Goal: Task Accomplishment & Management: Manage account settings

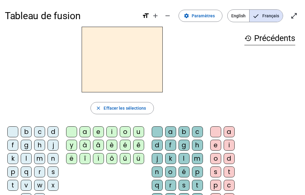
scroll to position [30, 0]
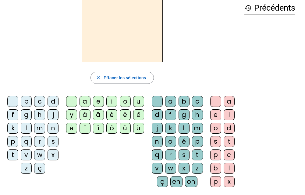
click at [39, 129] on div "m" at bounding box center [39, 128] width 11 height 11
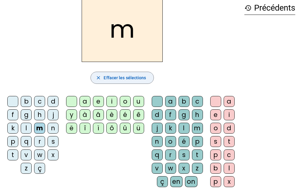
click at [136, 79] on span "Effacer les sélections" at bounding box center [124, 77] width 42 height 7
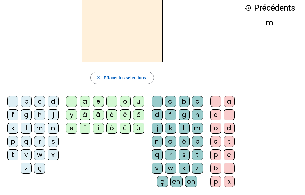
scroll to position [0, 0]
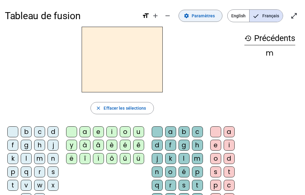
click at [197, 18] on span "Paramètres" at bounding box center [202, 15] width 23 height 7
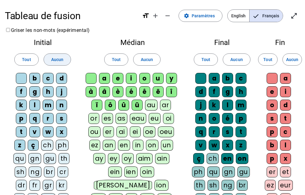
click at [55, 56] on span at bounding box center [57, 59] width 27 height 15
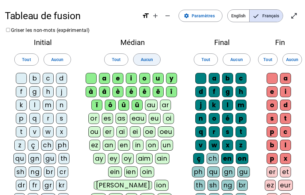
click at [157, 61] on span at bounding box center [146, 59] width 27 height 15
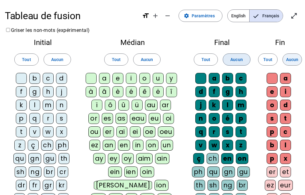
drag, startPoint x: 236, startPoint y: 60, endPoint x: 285, endPoint y: 63, distance: 48.8
click at [236, 60] on span "Aucun" at bounding box center [236, 59] width 12 height 7
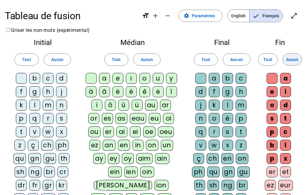
click at [293, 62] on span "Aucun" at bounding box center [292, 59] width 12 height 7
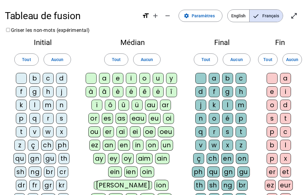
click at [51, 108] on div "m" at bounding box center [48, 105] width 11 height 11
click at [37, 133] on div "v" at bounding box center [34, 132] width 11 height 11
click at [22, 131] on div "t" at bounding box center [21, 132] width 11 height 11
click at [36, 106] on div "l" at bounding box center [34, 105] width 11 height 11
click at [63, 94] on div "j" at bounding box center [61, 91] width 11 height 11
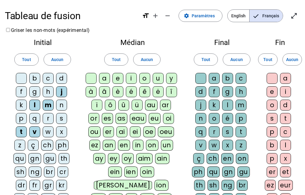
click at [48, 93] on div "h" at bounding box center [48, 91] width 11 height 11
click at [50, 96] on div "h" at bounding box center [48, 91] width 11 height 11
click at [64, 106] on div "n" at bounding box center [61, 105] width 11 height 11
click at [60, 79] on div "d" at bounding box center [61, 78] width 11 height 11
click at [38, 79] on div "b" at bounding box center [34, 78] width 11 height 11
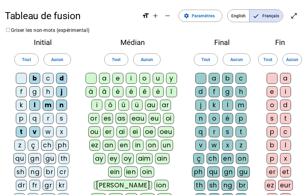
click at [103, 79] on div "a" at bounding box center [104, 78] width 11 height 11
click at [116, 80] on div "e" at bounding box center [117, 78] width 11 height 11
click at [162, 79] on div "u" at bounding box center [157, 78] width 11 height 11
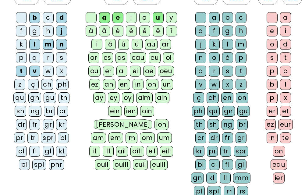
click at [227, 74] on div "s" at bounding box center [227, 71] width 11 height 11
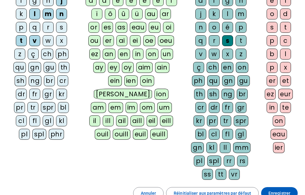
scroll to position [152, 0]
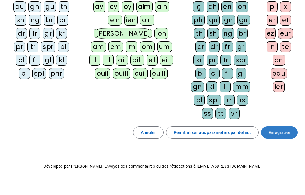
click at [274, 132] on span "Enregistrer" at bounding box center [279, 132] width 22 height 7
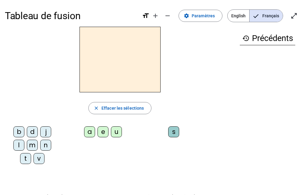
click at [33, 148] on div "m" at bounding box center [32, 145] width 11 height 11
click at [83, 132] on div "a e u" at bounding box center [104, 133] width 79 height 13
click at [86, 131] on div "a" at bounding box center [89, 132] width 11 height 11
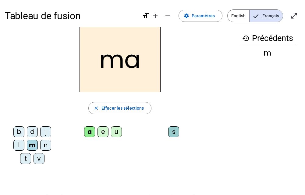
drag, startPoint x: 40, startPoint y: 159, endPoint x: 44, endPoint y: 157, distance: 4.6
click at [40, 159] on div "v" at bounding box center [38, 158] width 11 height 11
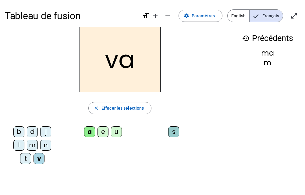
click at [28, 156] on div "t" at bounding box center [25, 158] width 11 height 11
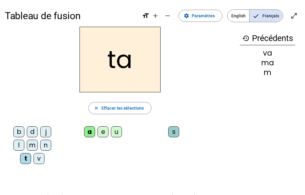
click at [20, 146] on div "l" at bounding box center [18, 145] width 11 height 11
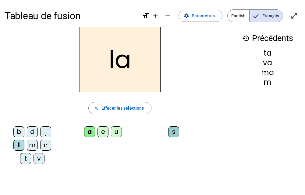
click at [101, 131] on div "e" at bounding box center [102, 132] width 11 height 11
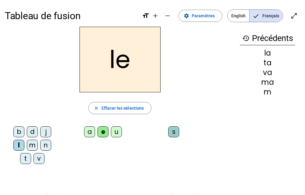
click at [42, 134] on div "j" at bounding box center [45, 132] width 11 height 11
click at [46, 145] on div "n" at bounding box center [45, 145] width 11 height 11
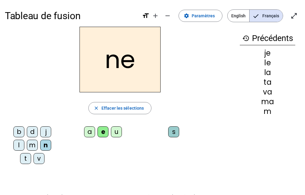
click at [29, 133] on div "d" at bounding box center [32, 132] width 11 height 11
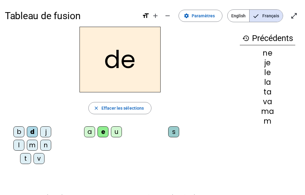
click at [115, 132] on div "u" at bounding box center [116, 132] width 11 height 11
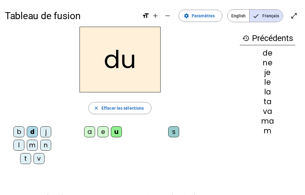
click at [16, 131] on div "b" at bounding box center [18, 132] width 11 height 11
